Goal: Information Seeking & Learning: Learn about a topic

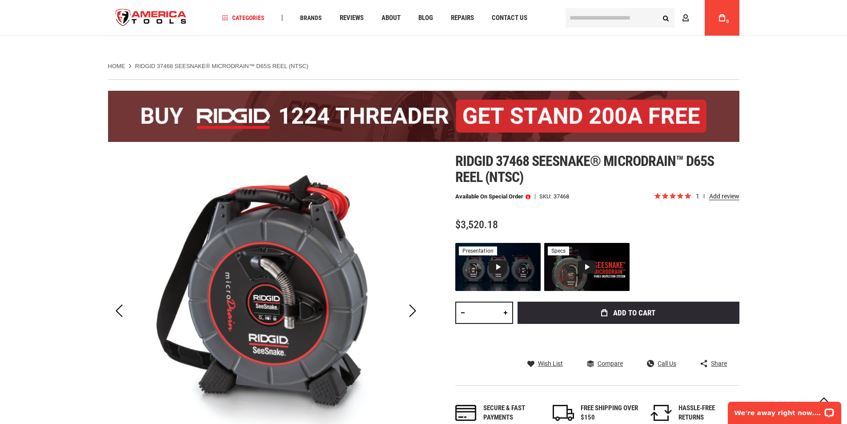
scroll to position [177, 0]
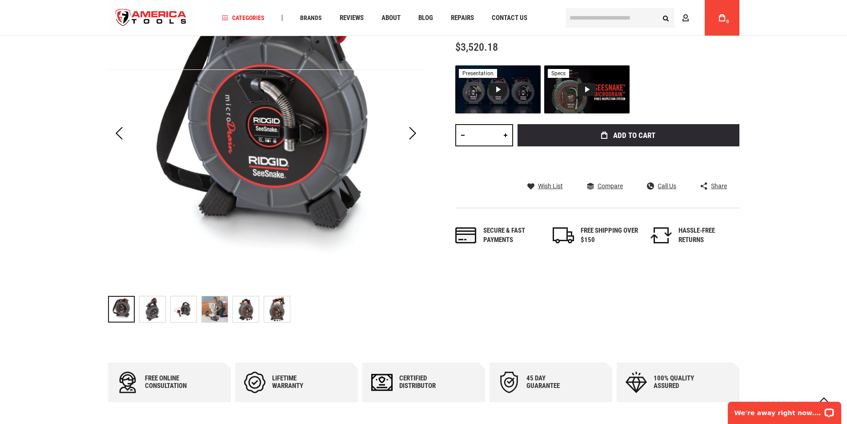
click at [156, 312] on img "RIDGID 37468 SEESNAKE® MICRODRAIN™ D65S REEL (NTSC)" at bounding box center [153, 309] width 26 height 26
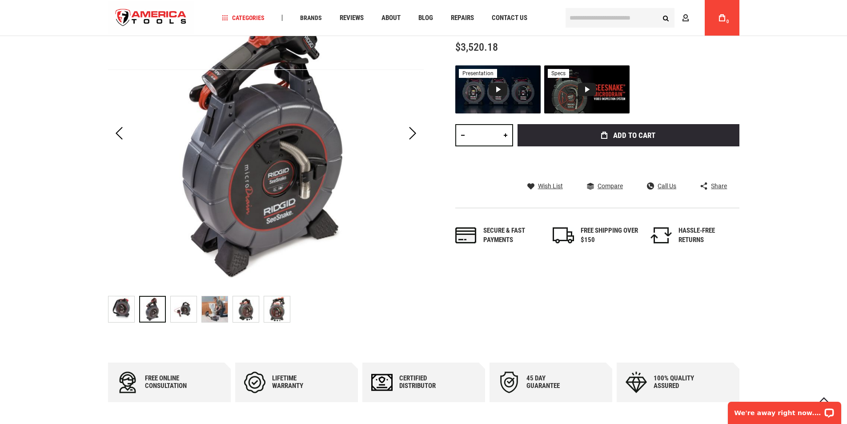
click at [179, 310] on img "RIDGID 37468 SEESNAKE® MICRODRAIN™ D65S REEL (NTSC)" at bounding box center [184, 309] width 26 height 26
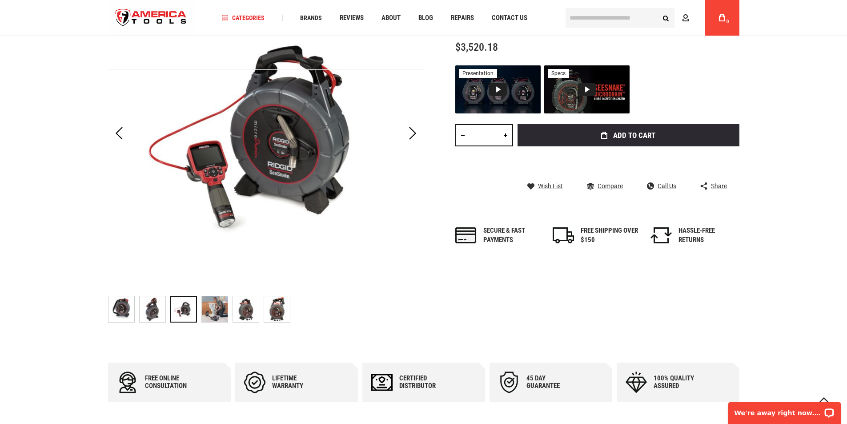
click at [214, 314] on img "RIDGID 37468 SEESNAKE® MICRODRAIN™ D65S REEL (NTSC)" at bounding box center [215, 309] width 26 height 26
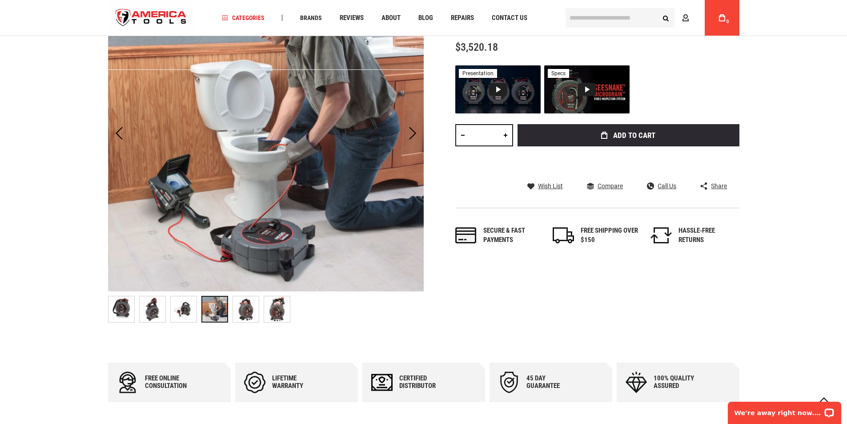
click at [240, 312] on img "RIDGID 37468 SEESNAKE® MICRODRAIN™ D65S REEL (NTSC)" at bounding box center [246, 309] width 26 height 26
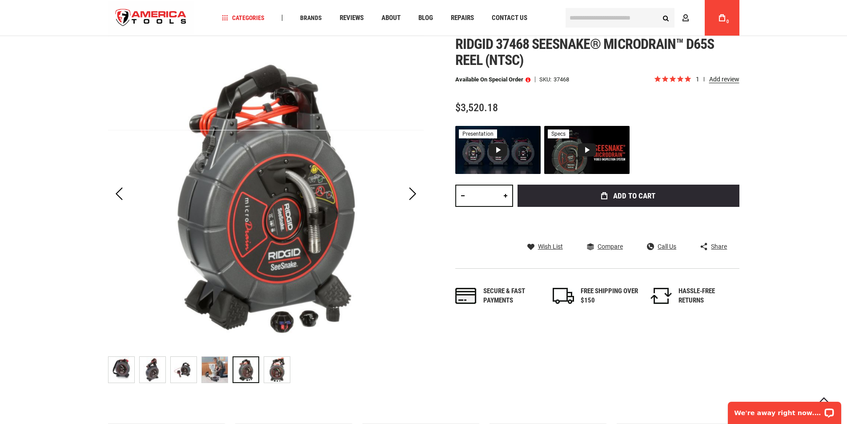
scroll to position [136, 0]
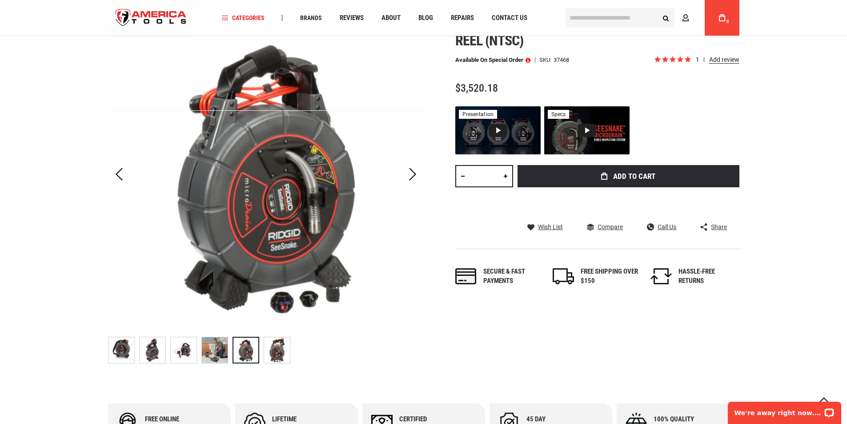
click at [273, 352] on img "RIDGID 37468 SEESNAKE® MICRODRAIN™ D65S REEL (NTSC)" at bounding box center [277, 350] width 26 height 26
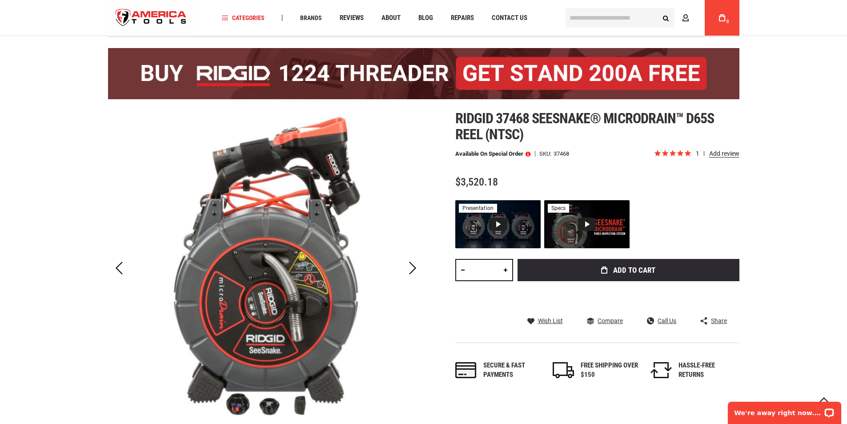
scroll to position [140, 0]
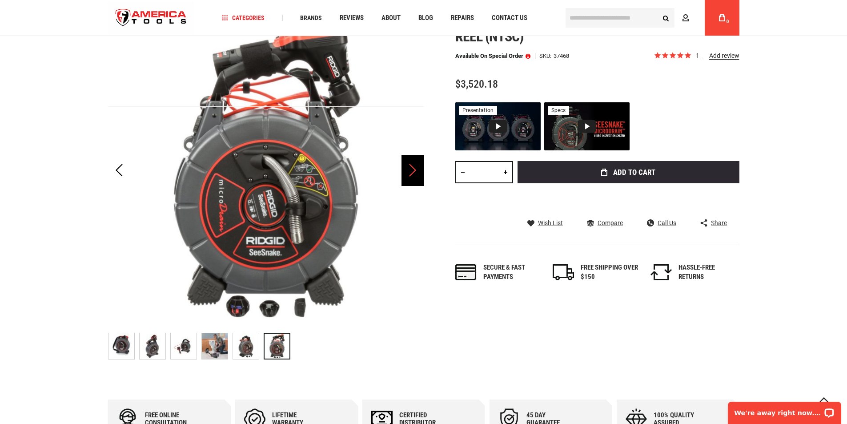
click at [409, 174] on div "Next" at bounding box center [412, 170] width 22 height 31
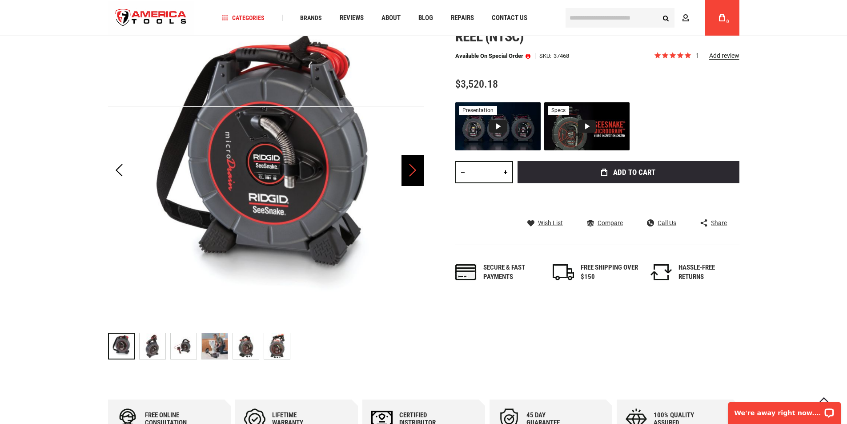
click at [409, 173] on div "Next" at bounding box center [412, 170] width 22 height 31
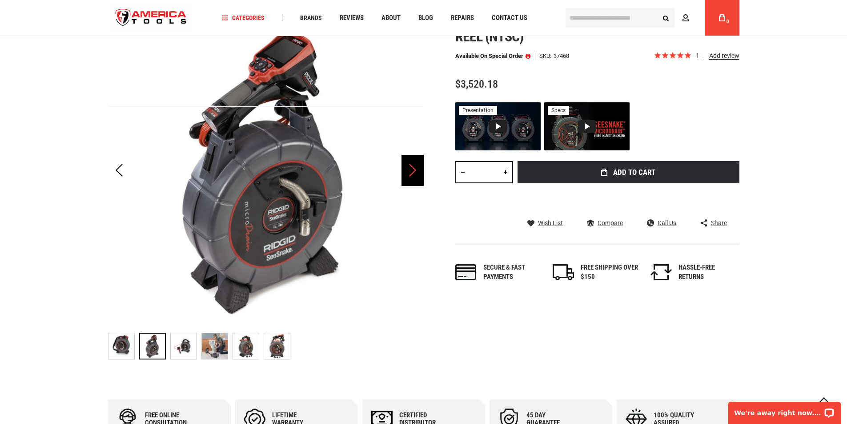
scroll to position [98, 0]
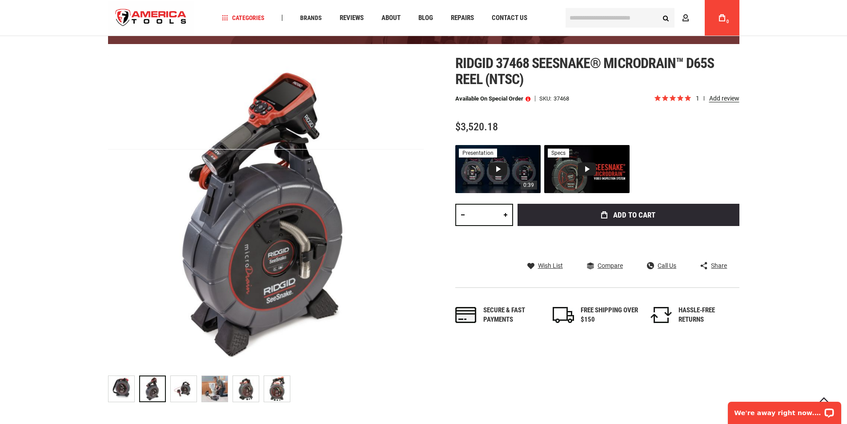
click at [499, 165] on div "Video 1: RIDGID® SeeSnake® Small Diagnostic Camera Reels" at bounding box center [497, 168] width 19 height 13
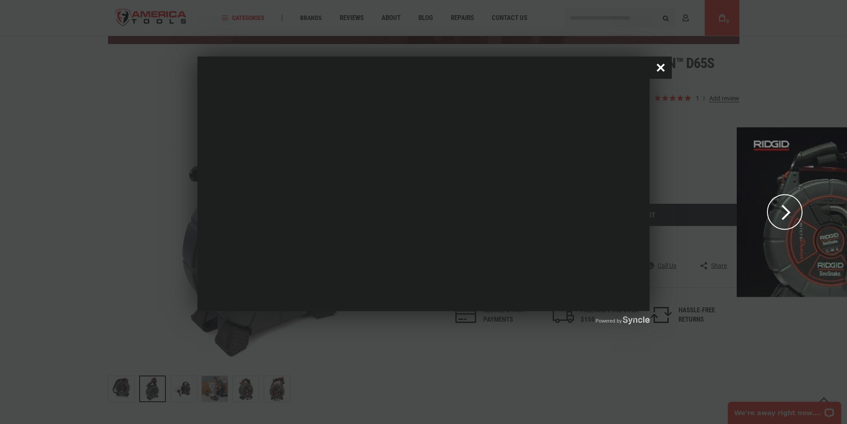
click at [665, 72] on button "Close popup window" at bounding box center [660, 67] width 22 height 22
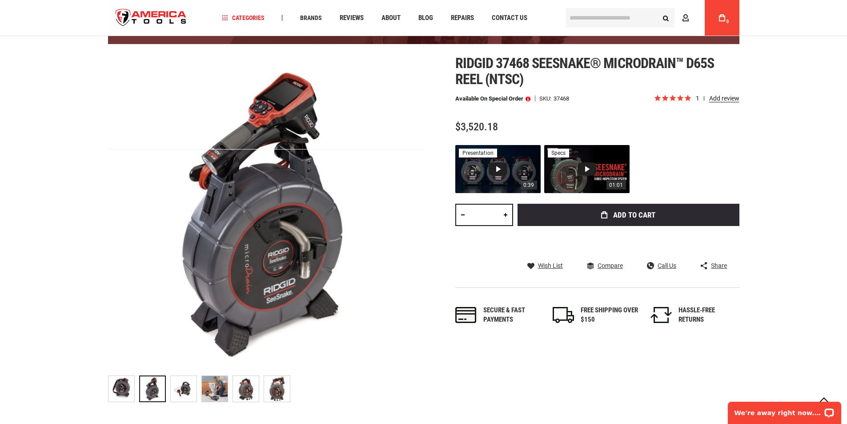
click at [586, 172] on div "Video 2: RIDGID SeeSnake microDrain Video Inspection System" at bounding box center [586, 168] width 19 height 13
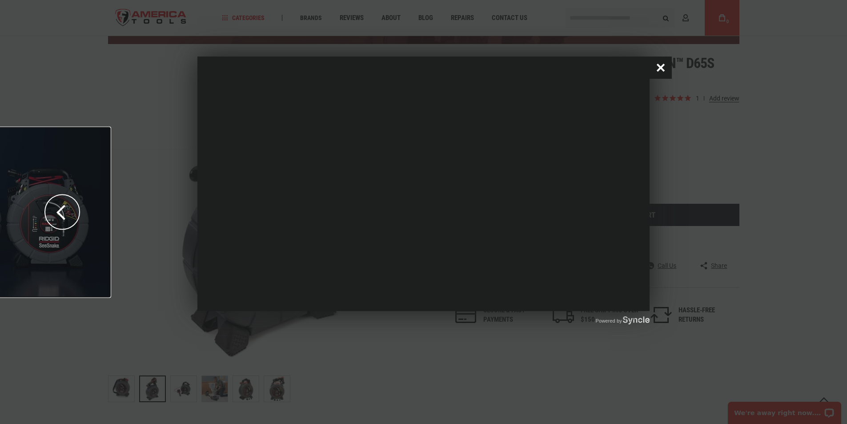
click at [662, 67] on button "Close popup window" at bounding box center [660, 67] width 22 height 22
